Goal: Task Accomplishment & Management: Manage account settings

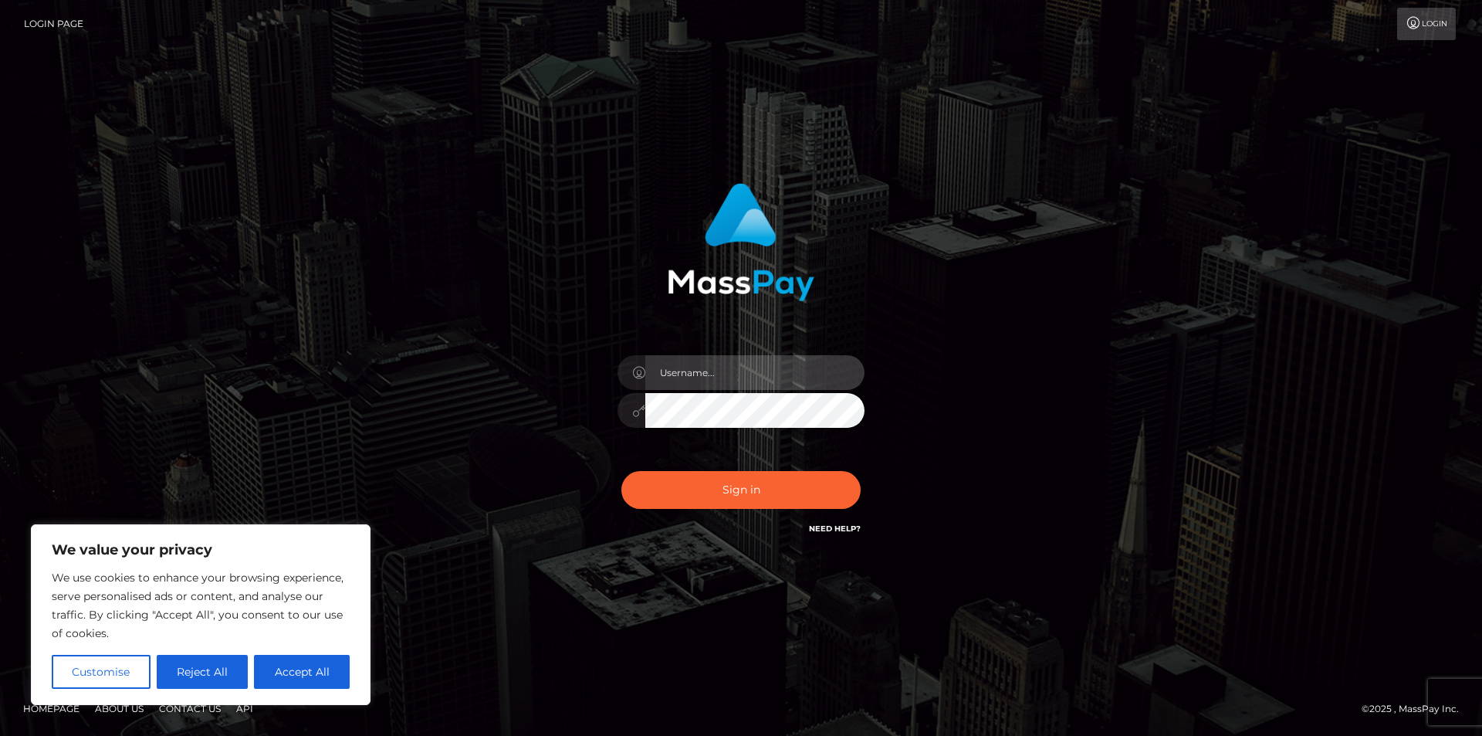
click at [723, 384] on input "text" at bounding box center [754, 372] width 219 height 35
type input "cGFwYXRoYW5hc2lvdW1pdHNvczMxMkBnbWFpbC5jb20="
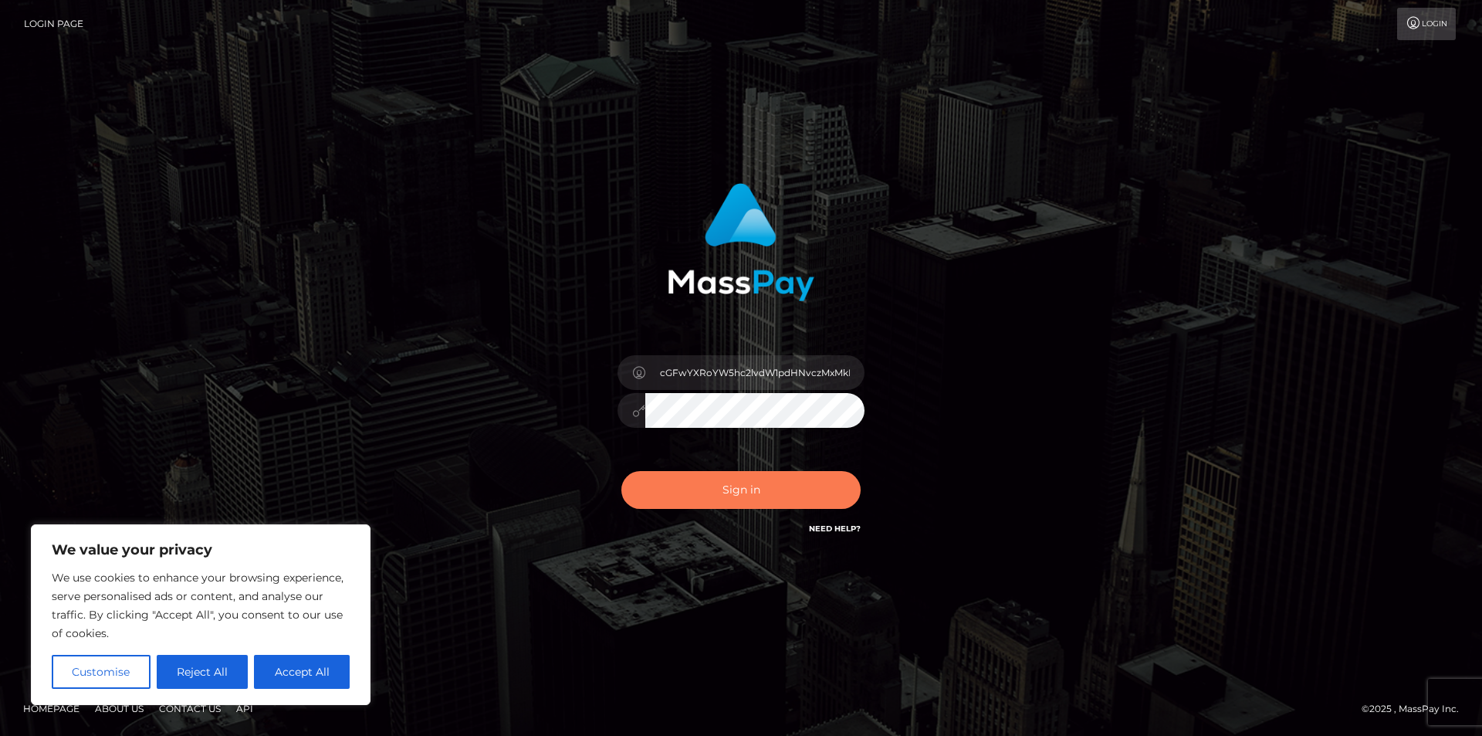
click at [803, 481] on button "Sign in" at bounding box center [741, 490] width 239 height 38
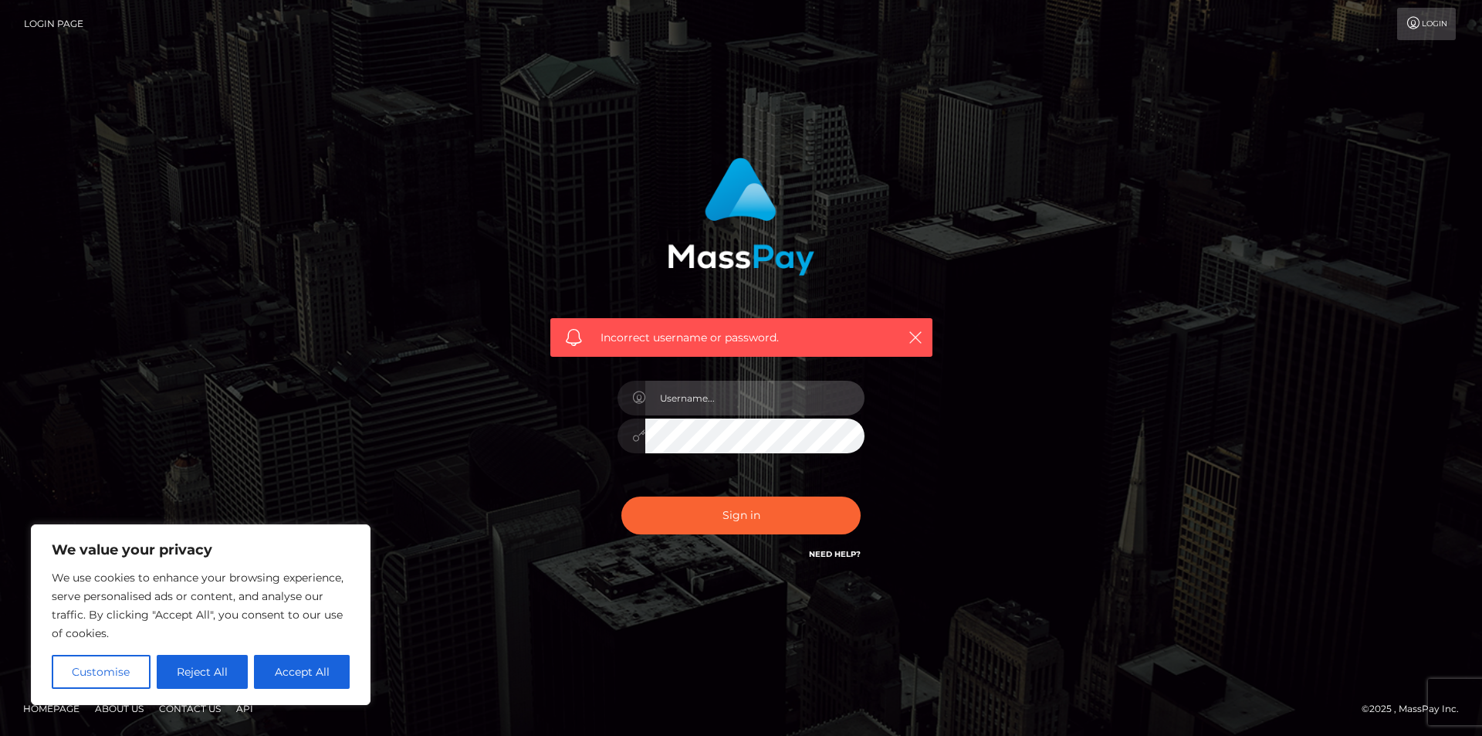
click at [747, 389] on input "text" at bounding box center [754, 398] width 219 height 35
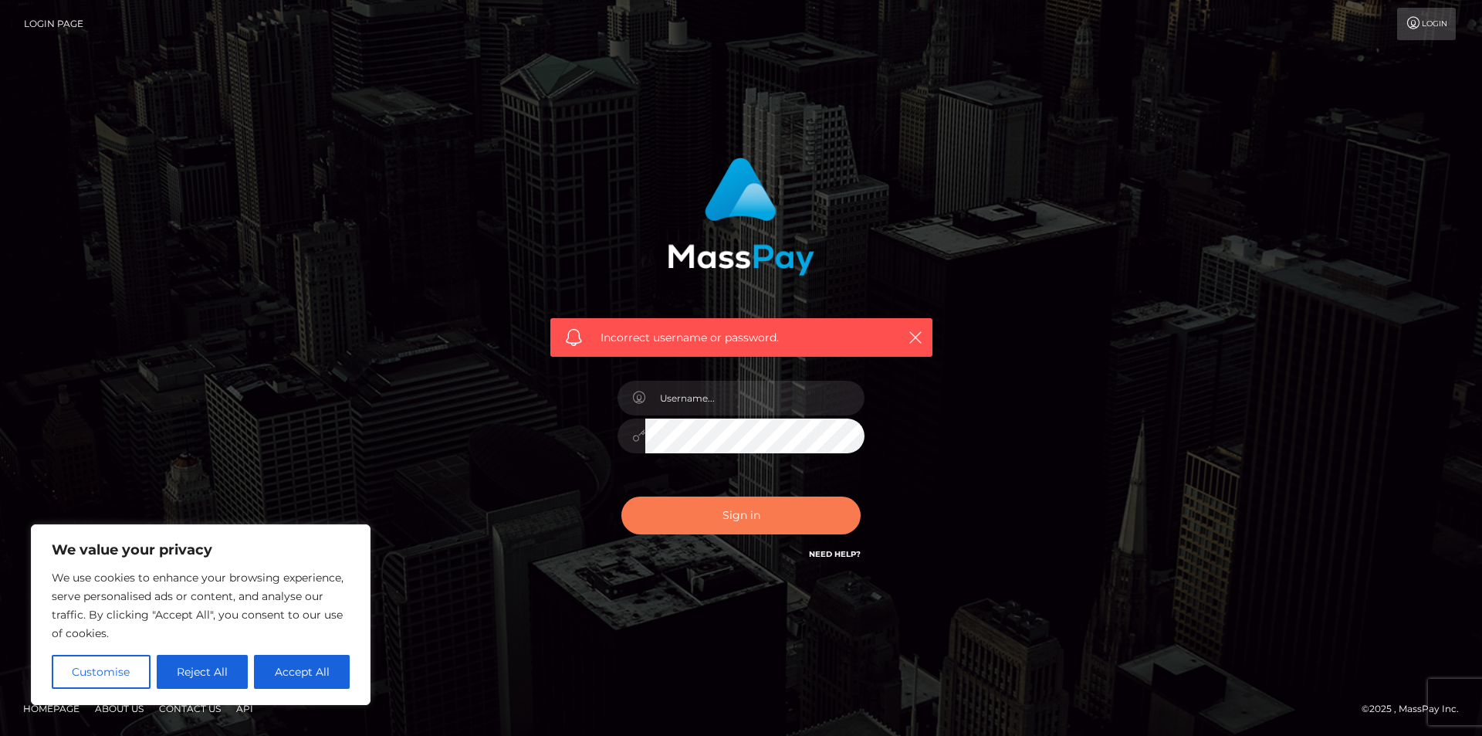
click at [784, 532] on button "Sign in" at bounding box center [741, 515] width 239 height 38
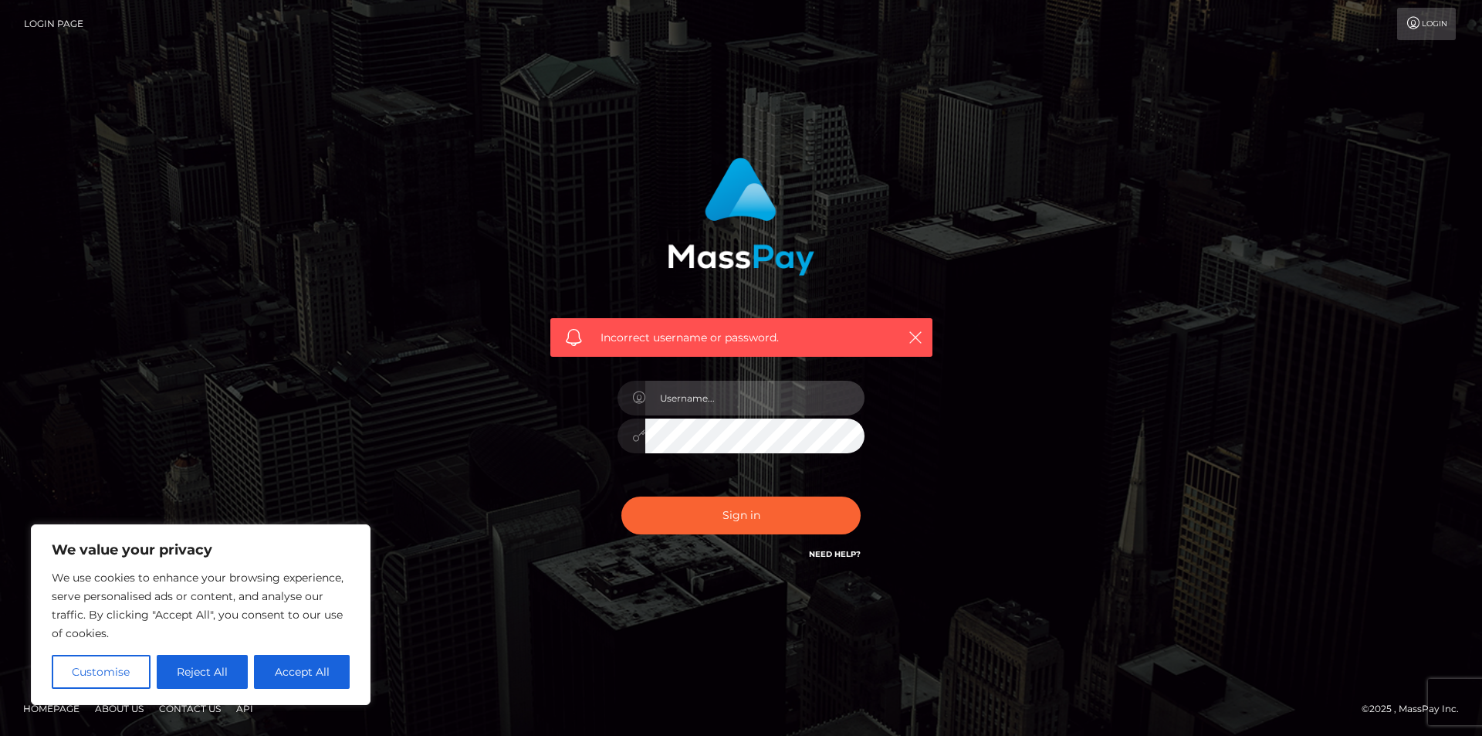
click at [693, 398] on input "text" at bounding box center [754, 398] width 219 height 35
type input "papathanasioumitsos312@gmail.com"
click at [622, 496] on button "Sign in" at bounding box center [741, 515] width 239 height 38
click at [729, 402] on input "text" at bounding box center [754, 398] width 219 height 35
type input "papathanasioumitsos312@gmail.com"
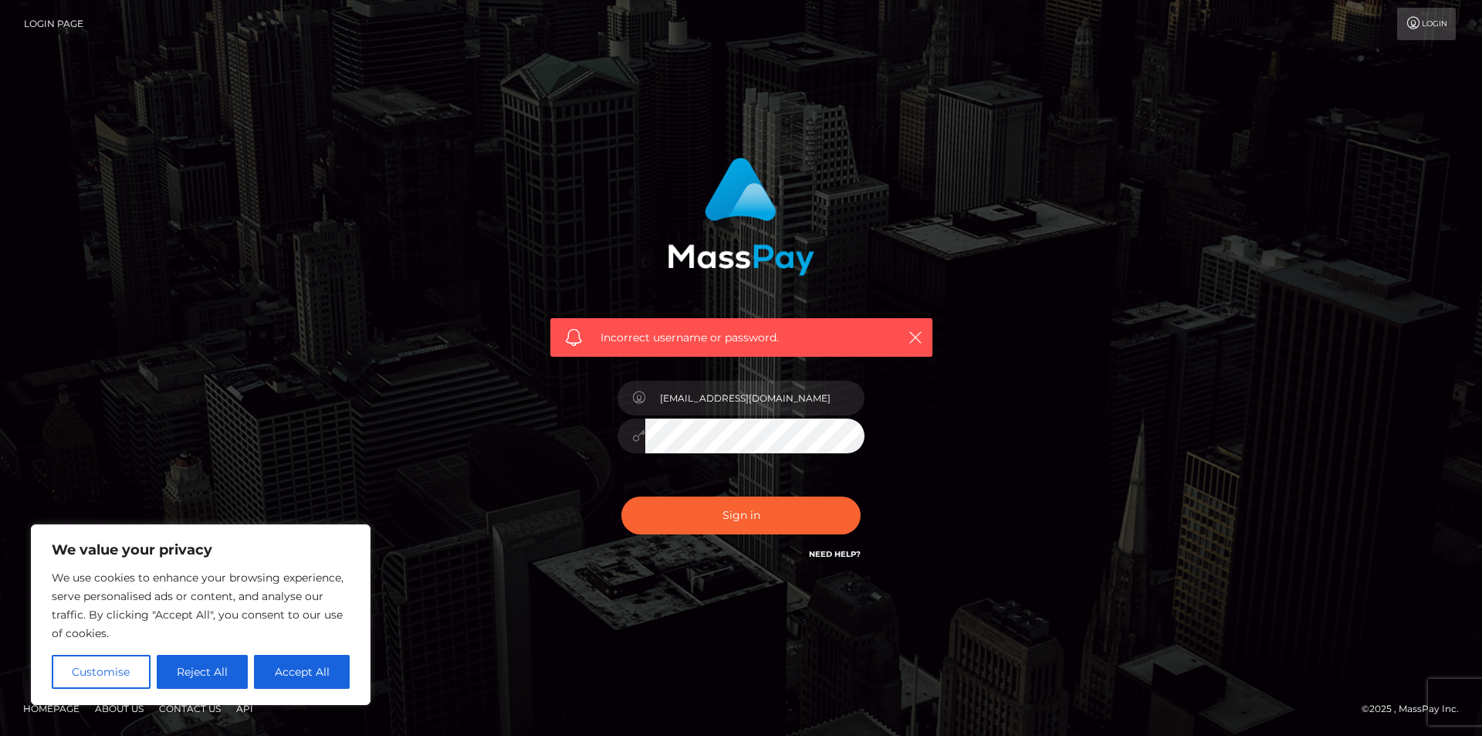
click at [622, 496] on button "Sign in" at bounding box center [741, 515] width 239 height 38
drag, startPoint x: 274, startPoint y: 279, endPoint x: 272, endPoint y: 269, distance: 10.3
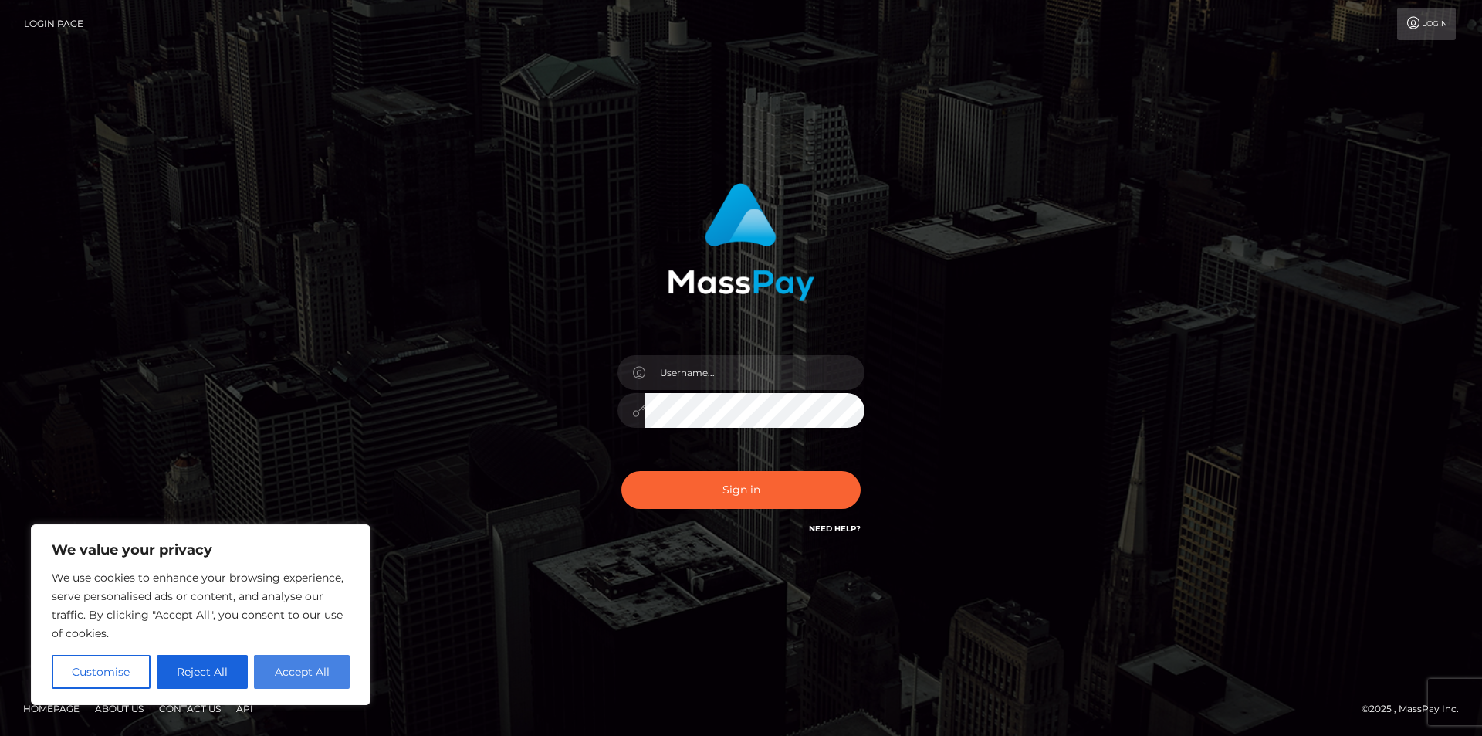
click at [323, 676] on button "Accept All" at bounding box center [302, 672] width 96 height 34
checkbox input "true"
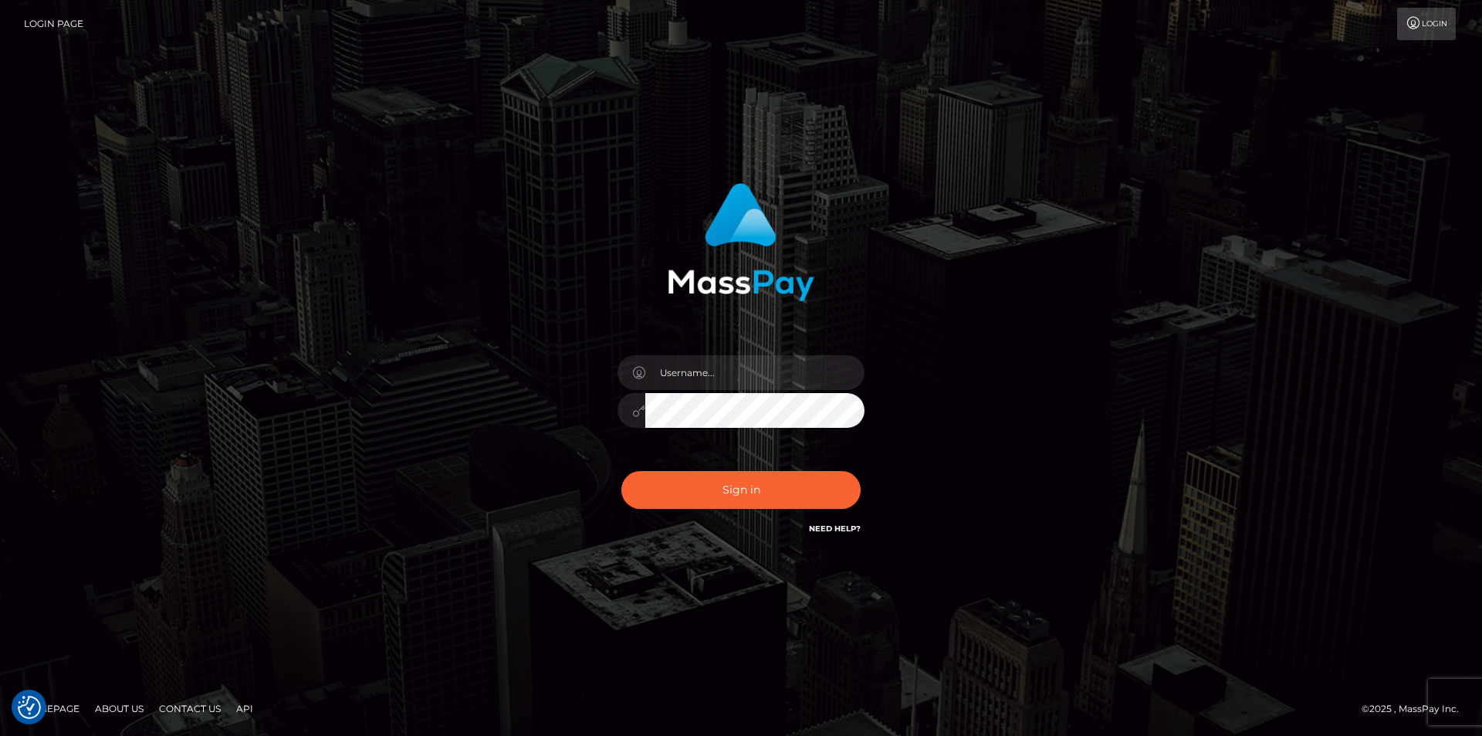
drag, startPoint x: 184, startPoint y: 99, endPoint x: 90, endPoint y: 28, distance: 118.0
click at [165, 80] on div "Sign in" at bounding box center [741, 368] width 1482 height 625
click at [57, 23] on link "Login Page" at bounding box center [53, 24] width 59 height 32
click at [704, 378] on input "text" at bounding box center [754, 372] width 219 height 35
type input "papathanasioumitsos312@gmail.com"
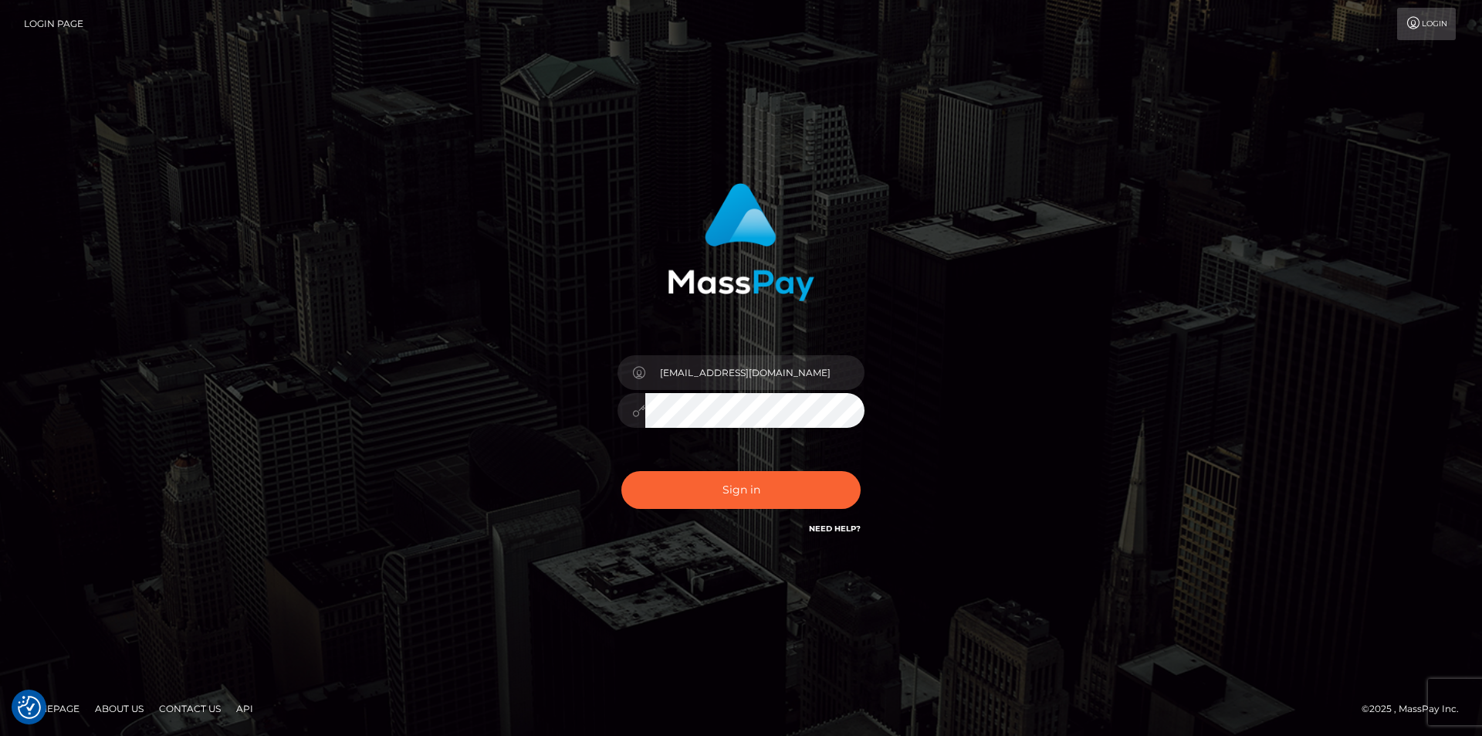
click at [415, 384] on div "papathanasioumitsos312@gmail.com" at bounding box center [741, 367] width 880 height 393
click at [683, 492] on button "Sign in" at bounding box center [741, 490] width 239 height 38
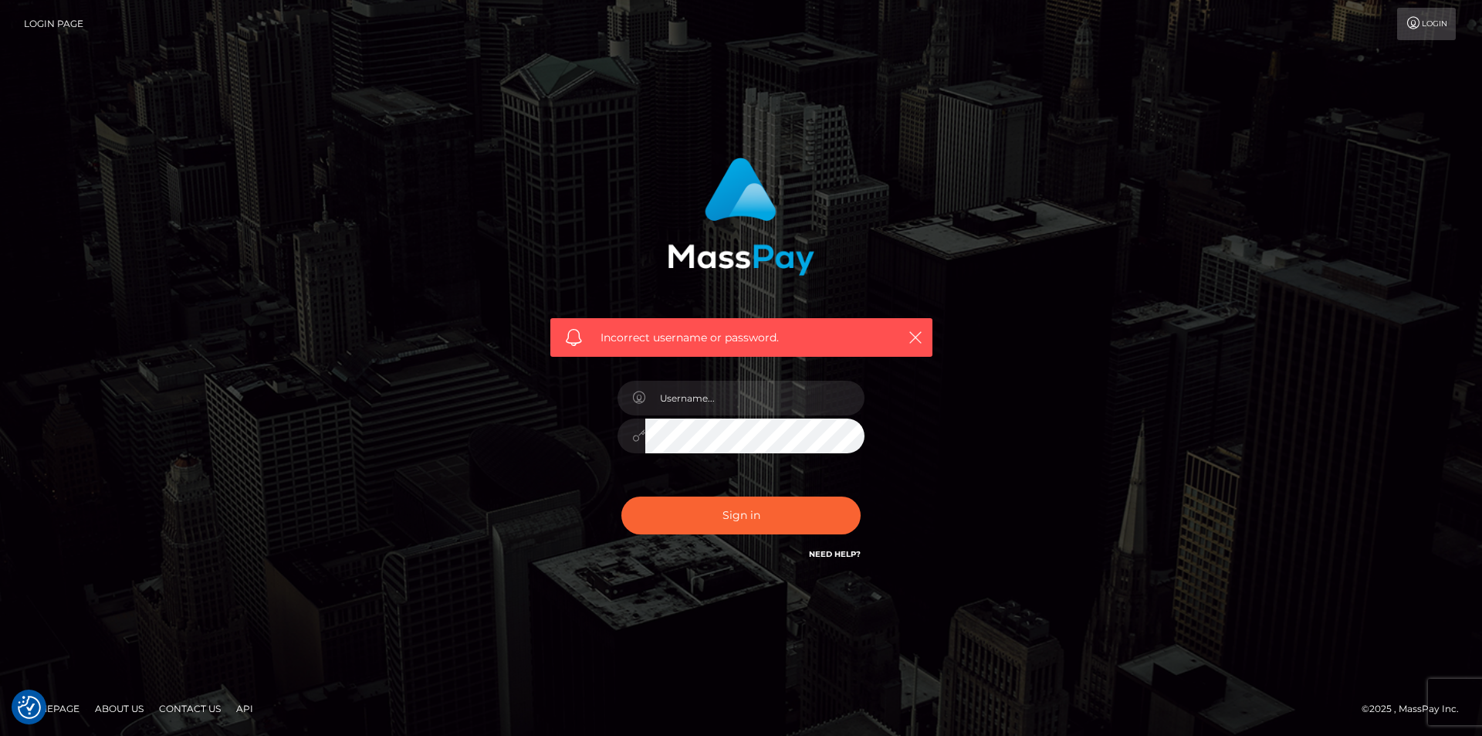
checkbox input "true"
drag, startPoint x: 706, startPoint y: 381, endPoint x: 750, endPoint y: 395, distance: 46.7
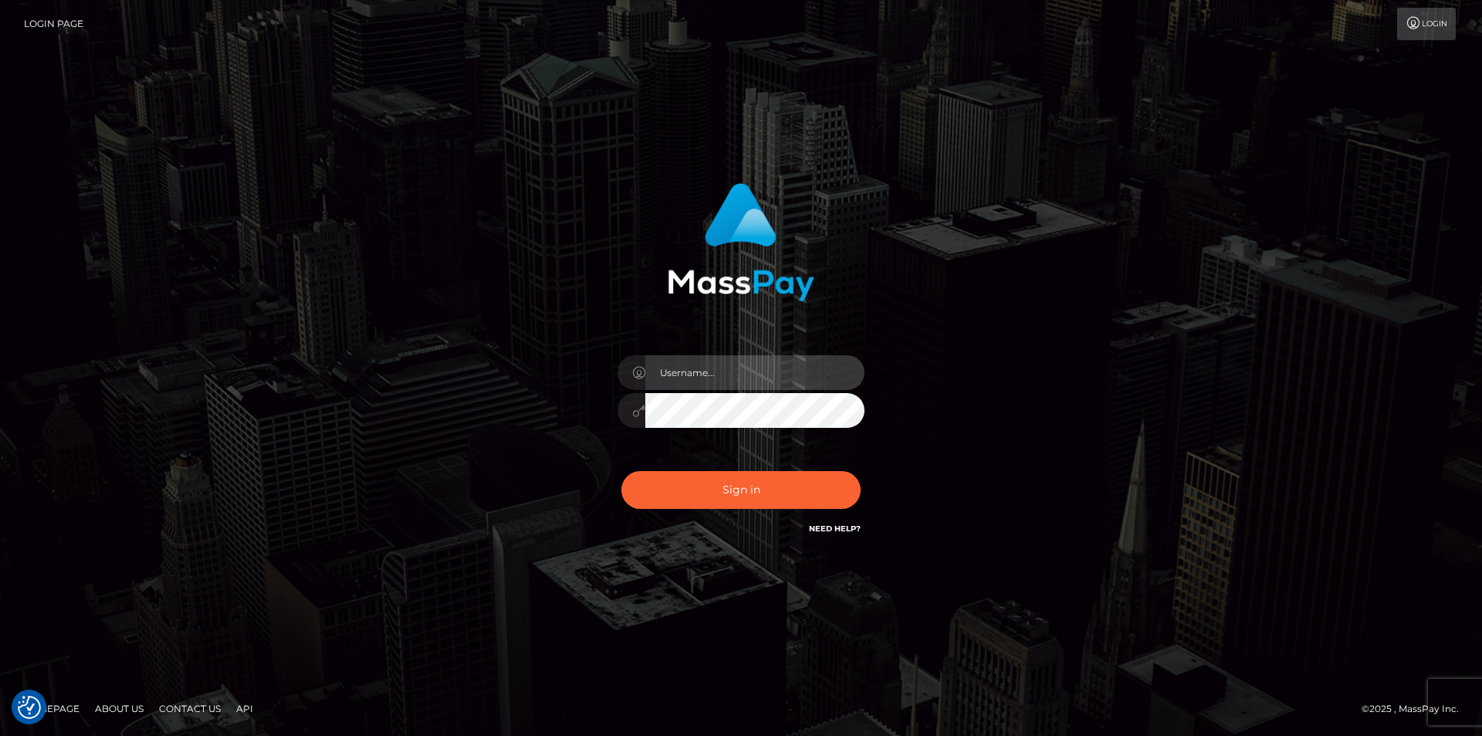
click at [720, 389] on input "text" at bounding box center [754, 372] width 219 height 35
click at [1434, 12] on link "Login" at bounding box center [1426, 24] width 59 height 32
click at [755, 357] on input "text" at bounding box center [754, 372] width 219 height 35
type input "[EMAIL_ADDRESS][DOMAIN_NAME]"
click at [554, 397] on div "[EMAIL_ADDRESS][DOMAIN_NAME]" at bounding box center [741, 360] width 405 height 378
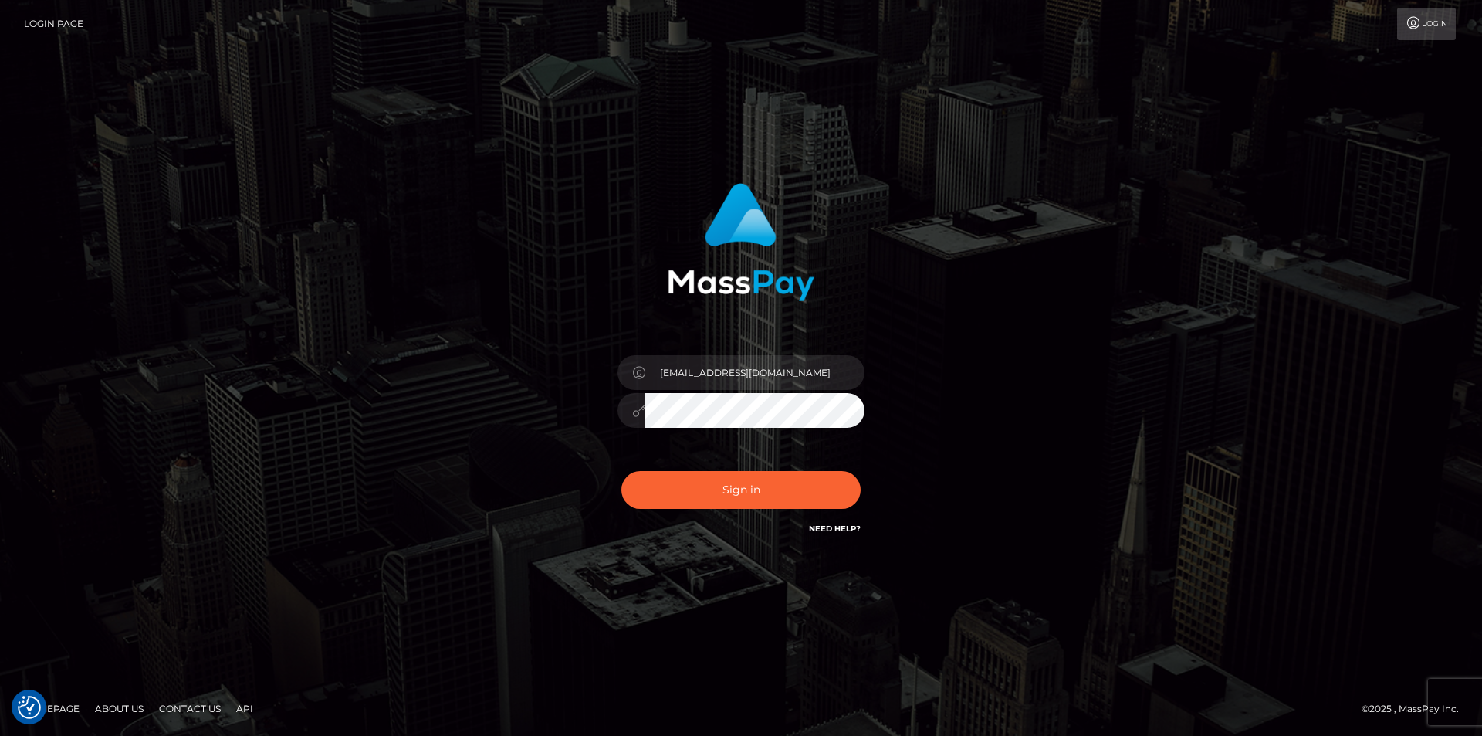
click at [456, 429] on div "[EMAIL_ADDRESS][DOMAIN_NAME]" at bounding box center [741, 367] width 880 height 393
click at [689, 493] on button "Sign in" at bounding box center [741, 490] width 239 height 38
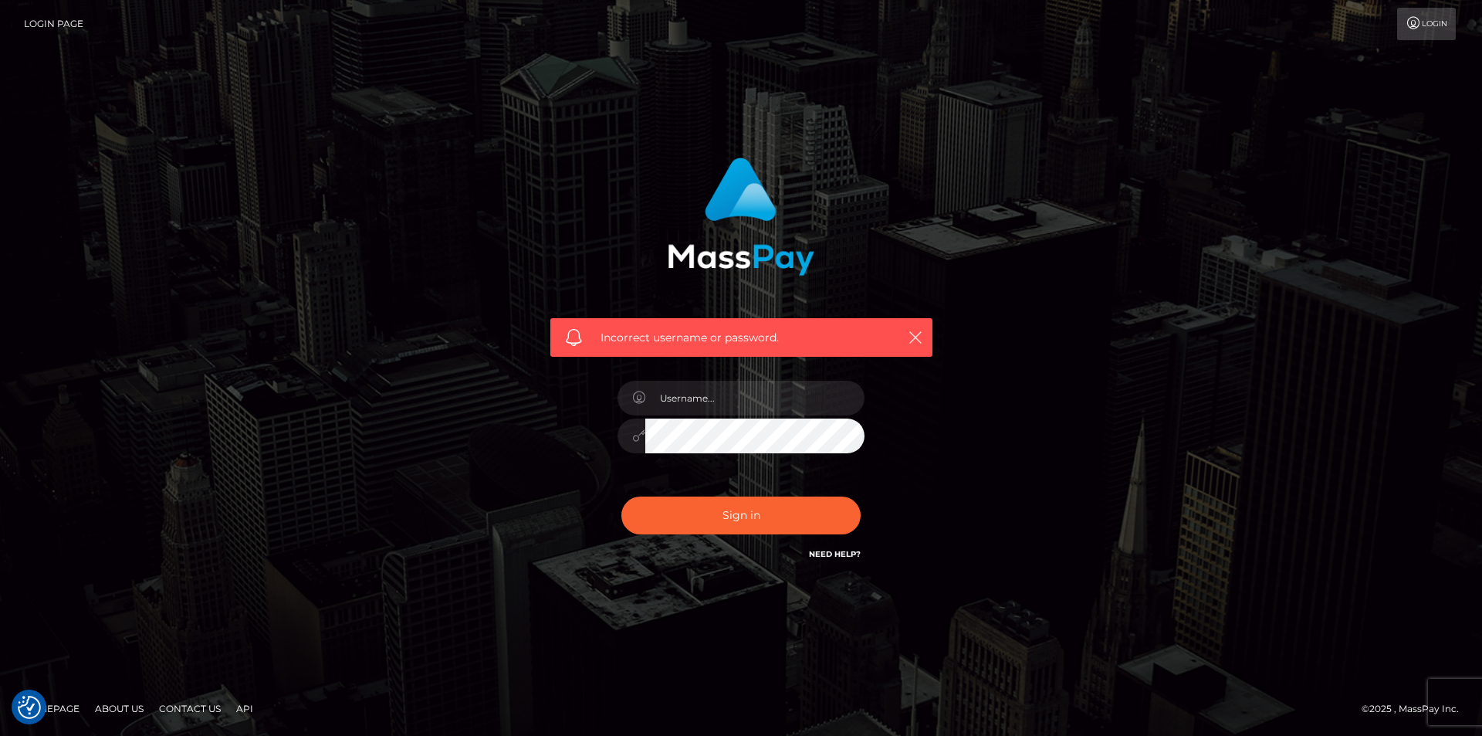
drag, startPoint x: 645, startPoint y: 338, endPoint x: 530, endPoint y: 350, distance: 114.9
click at [628, 340] on span "Incorrect username or password." at bounding box center [742, 338] width 282 height 16
drag, startPoint x: 391, startPoint y: 317, endPoint x: 357, endPoint y: 313, distance: 34.3
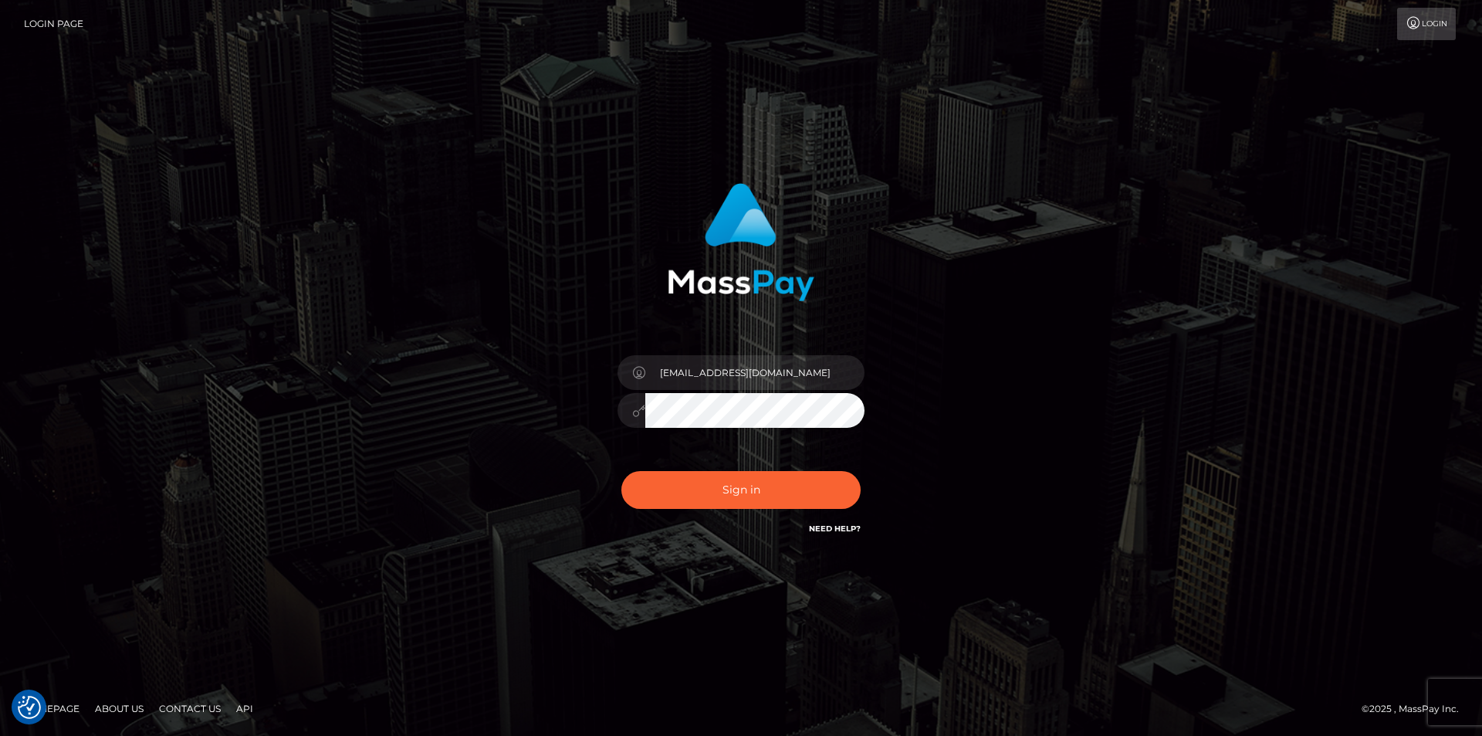
drag, startPoint x: 8, startPoint y: 541, endPoint x: 0, endPoint y: 488, distance: 53.8
